Goal: Task Accomplishment & Management: Use online tool/utility

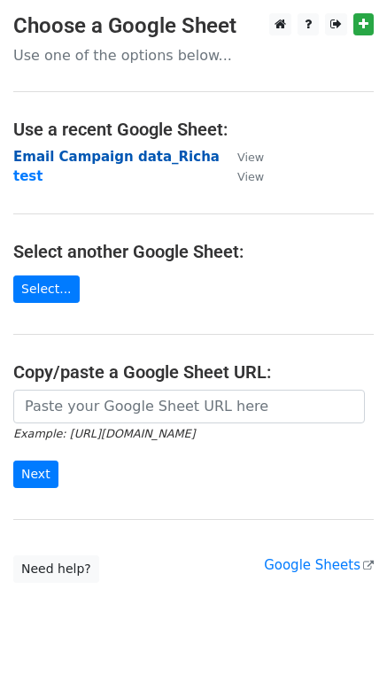
click at [36, 158] on strong "Email Campaign data_Richa" at bounding box center [116, 157] width 206 height 16
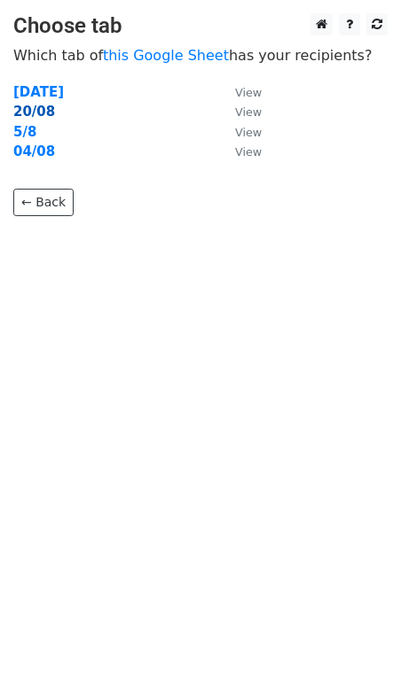
click at [30, 109] on strong "20/08" at bounding box center [34, 112] width 42 height 16
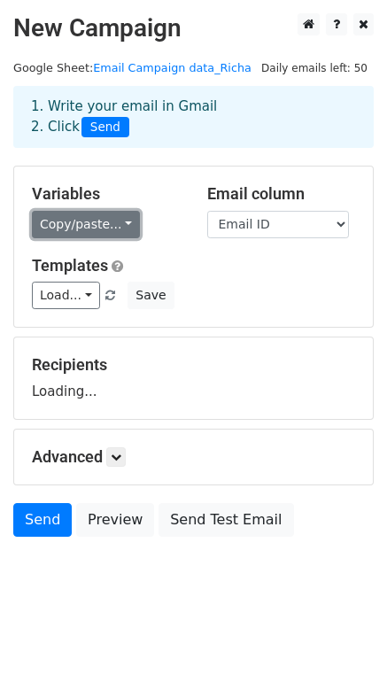
click at [78, 223] on link "Copy/paste..." at bounding box center [86, 224] width 108 height 27
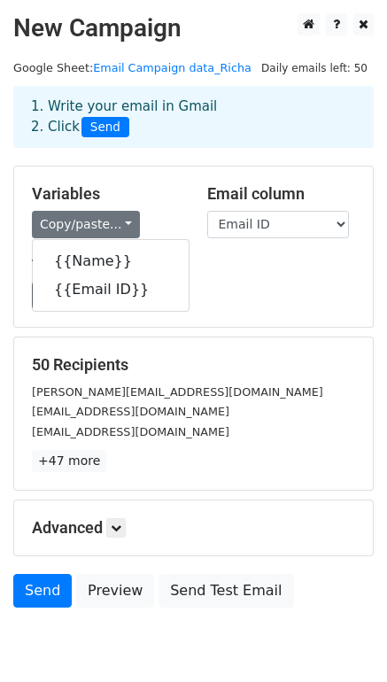
click at [223, 272] on h5 "Templates" at bounding box center [193, 265] width 323 height 19
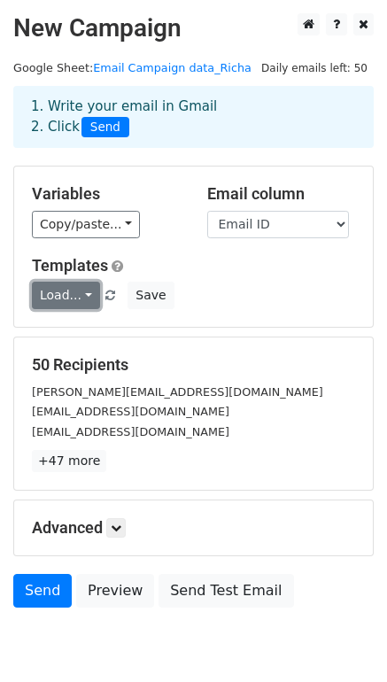
click at [76, 301] on link "Load..." at bounding box center [66, 295] width 68 height 27
click at [86, 338] on link "Awareness" at bounding box center [103, 335] width 140 height 28
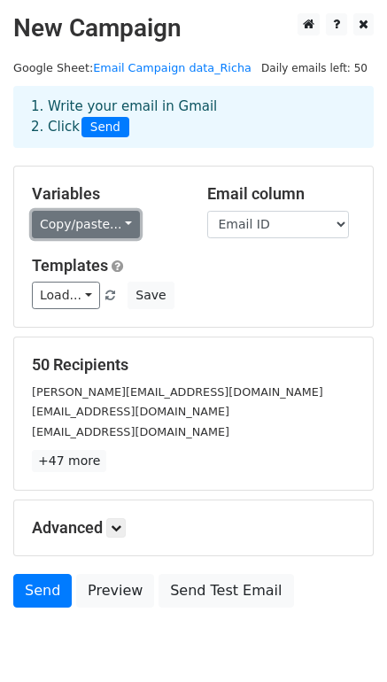
click at [111, 217] on link "Copy/paste..." at bounding box center [86, 224] width 108 height 27
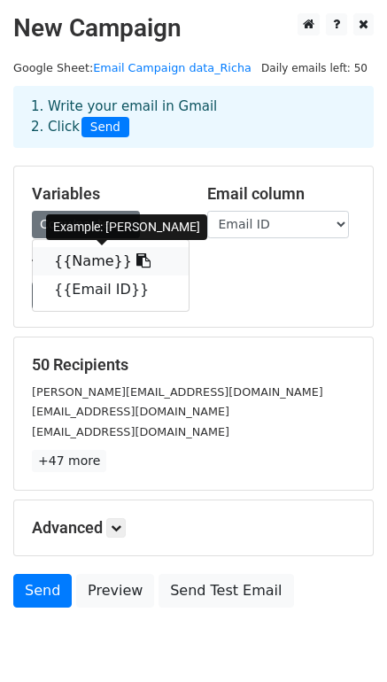
click at [136, 263] on icon at bounding box center [143, 260] width 14 height 14
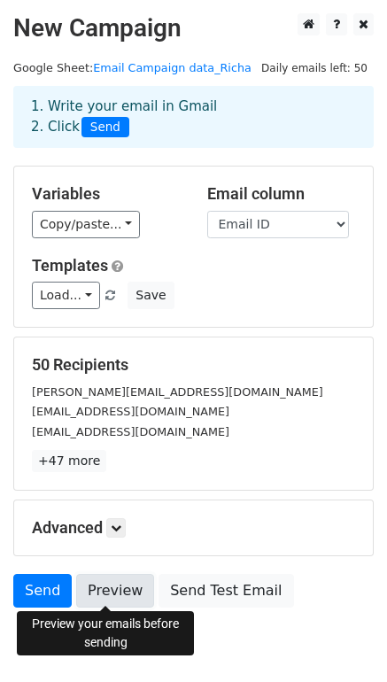
click at [94, 589] on link "Preview" at bounding box center [115, 591] width 78 height 34
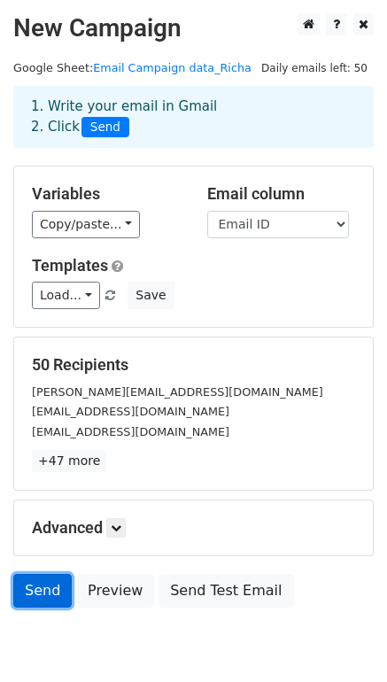
click at [37, 594] on link "Send" at bounding box center [42, 591] width 58 height 34
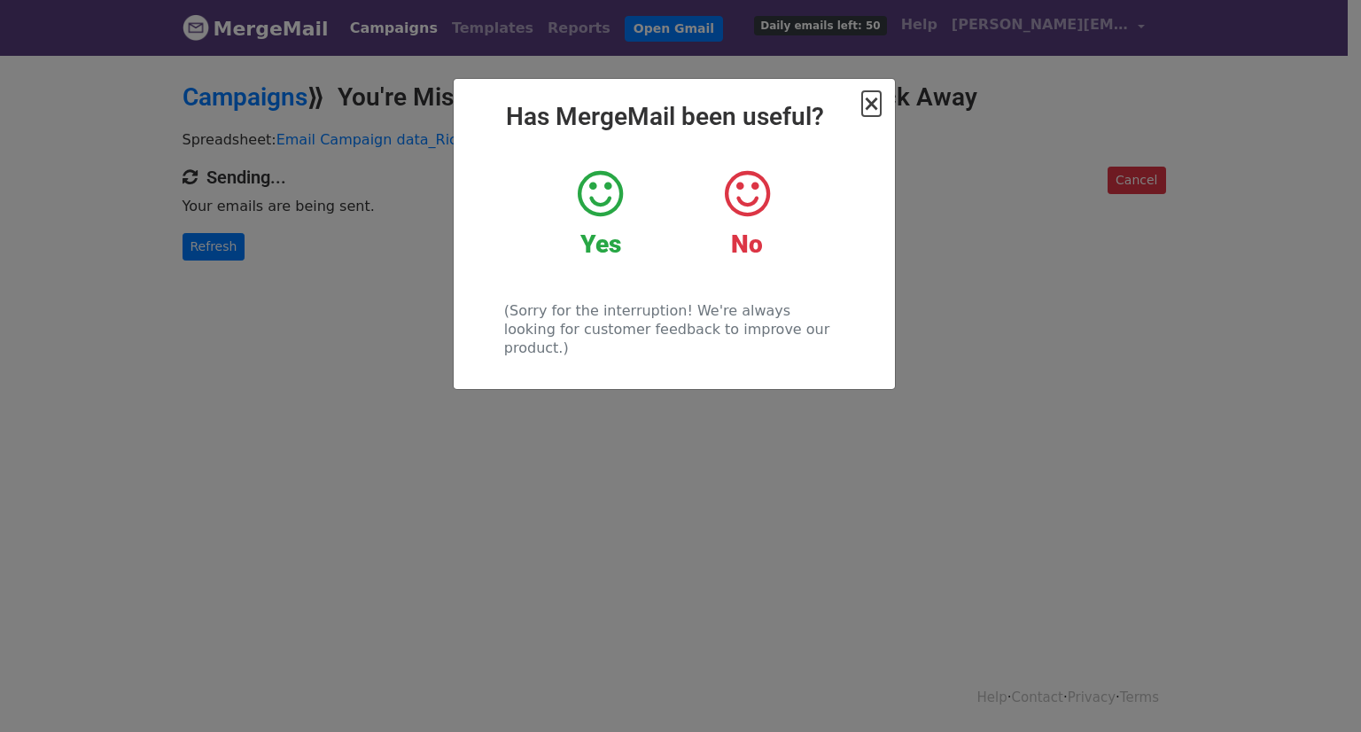
click at [876, 101] on span "×" at bounding box center [871, 103] width 18 height 25
